Goal: Task Accomplishment & Management: Use online tool/utility

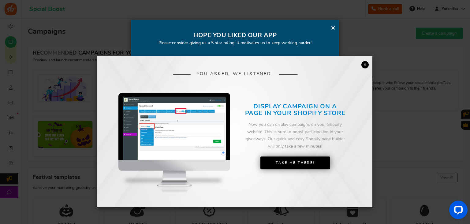
click at [367, 62] on link "×" at bounding box center [365, 64] width 7 height 7
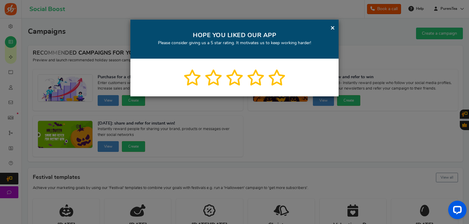
click at [331, 28] on link "×" at bounding box center [332, 28] width 5 height 8
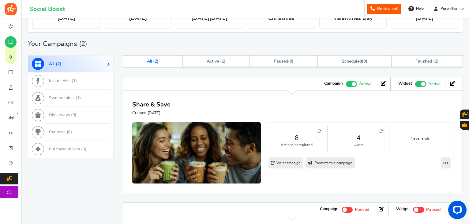
scroll to position [207, 0]
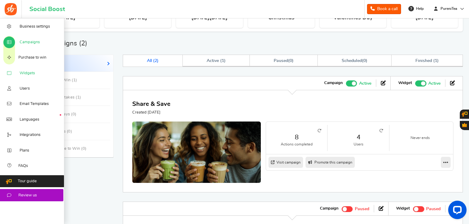
click at [12, 75] on icon at bounding box center [9, 73] width 6 height 5
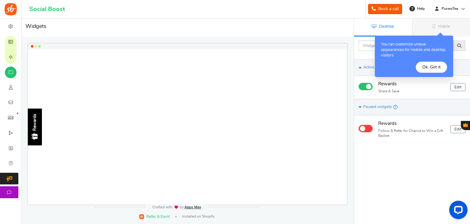
click at [431, 66] on button "Ok. Got it" at bounding box center [431, 67] width 31 height 11
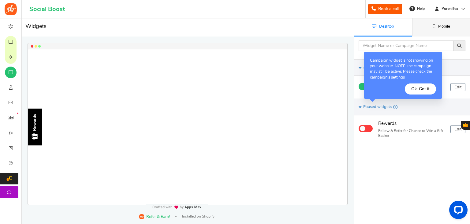
click at [446, 28] on span "Mobile" at bounding box center [444, 26] width 12 height 4
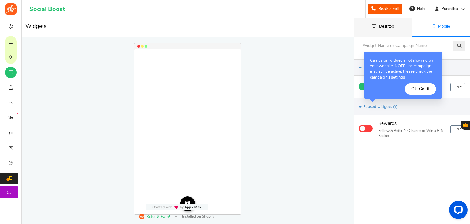
click at [389, 28] on link "Desktop" at bounding box center [383, 27] width 58 height 18
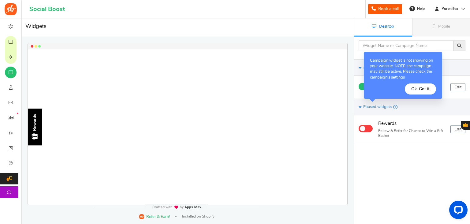
click at [421, 89] on button "Ok. Got it" at bounding box center [420, 88] width 31 height 11
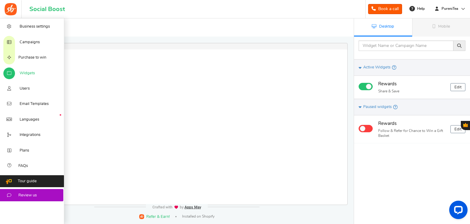
click at [30, 74] on span "Widgets" at bounding box center [27, 73] width 15 height 6
click at [27, 42] on span "Campaigns" at bounding box center [30, 42] width 20 height 6
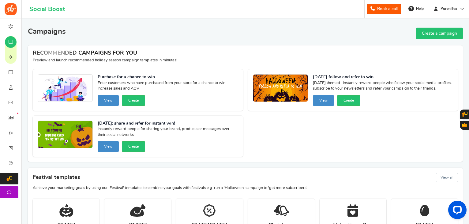
click at [451, 32] on link "Create a campaign" at bounding box center [439, 34] width 47 height 12
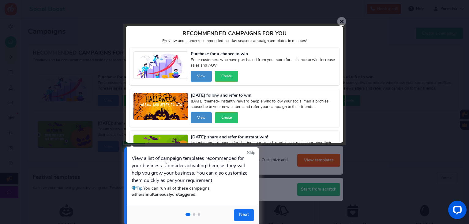
click at [203, 76] on div at bounding box center [234, 83] width 220 height 119
click at [250, 215] on link "Next" at bounding box center [244, 215] width 20 height 12
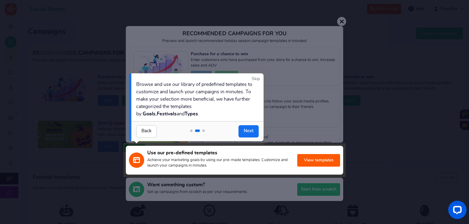
click at [257, 79] on link "Skip" at bounding box center [256, 79] width 8 height 6
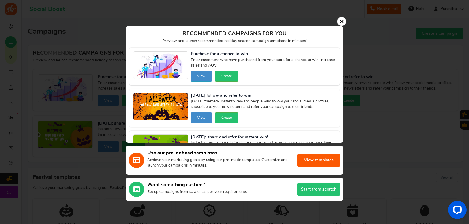
click at [209, 74] on button "View" at bounding box center [201, 76] width 21 height 11
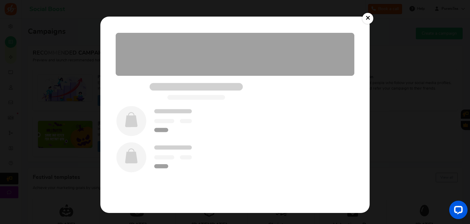
click at [367, 18] on link "×" at bounding box center [368, 18] width 11 height 11
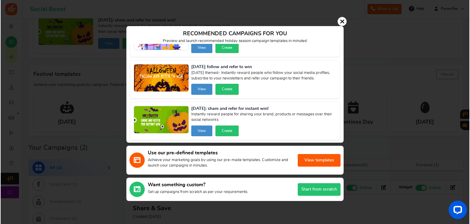
scroll to position [122, 0]
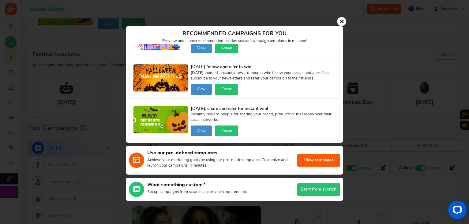
click at [311, 187] on button "Start from scratch" at bounding box center [318, 189] width 43 height 13
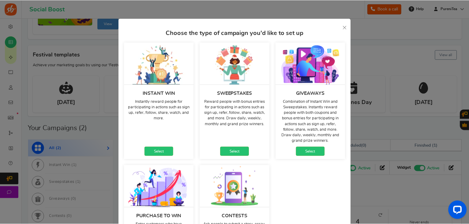
scroll to position [0, 0]
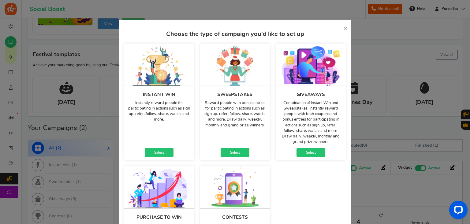
click at [344, 29] on link "×" at bounding box center [345, 28] width 5 height 8
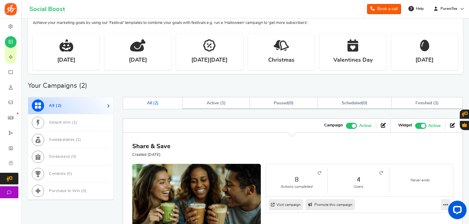
scroll to position [245, 0]
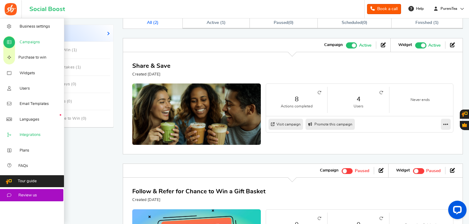
click at [31, 137] on span "Integrations" at bounding box center [30, 135] width 21 height 6
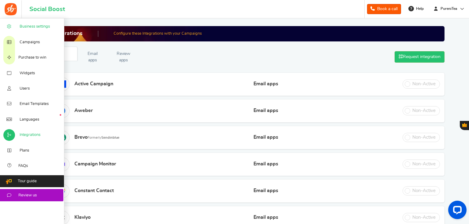
click at [24, 28] on span "Business settings" at bounding box center [35, 27] width 30 height 6
